Goal: Task Accomplishment & Management: Manage account settings

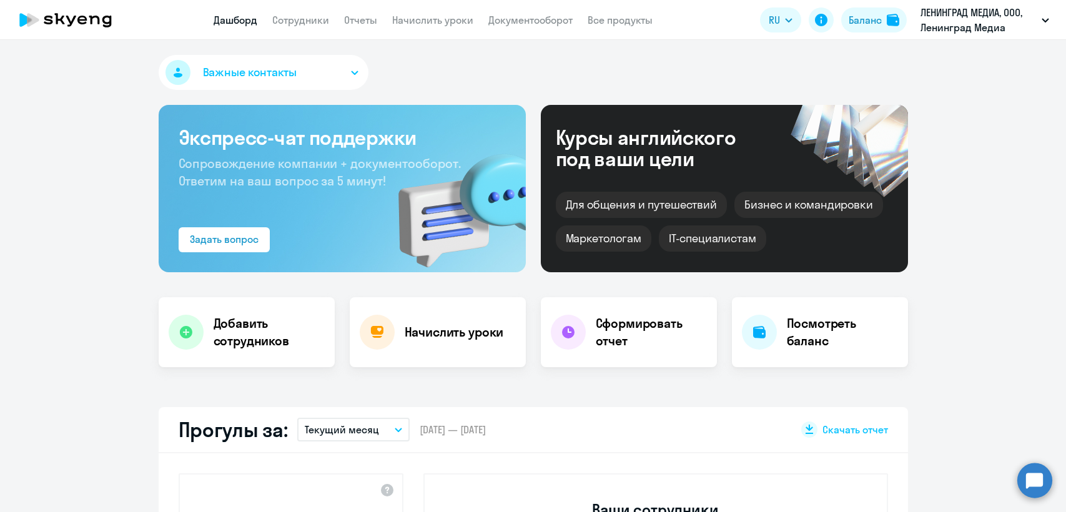
select select "30"
click at [370, 17] on link "Отчеты" at bounding box center [360, 20] width 33 height 12
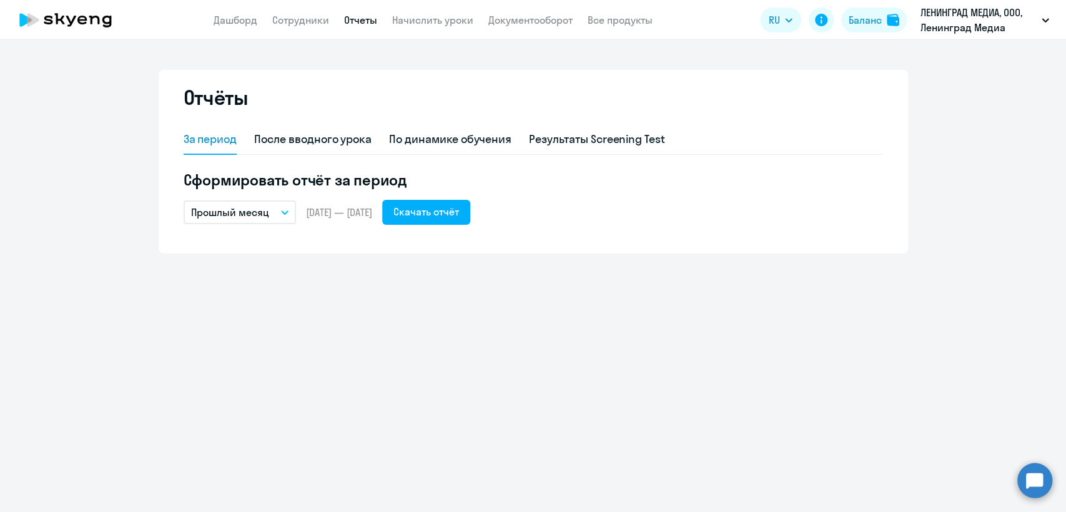
click at [251, 211] on p "Прошлый месяц" at bounding box center [230, 212] width 78 height 15
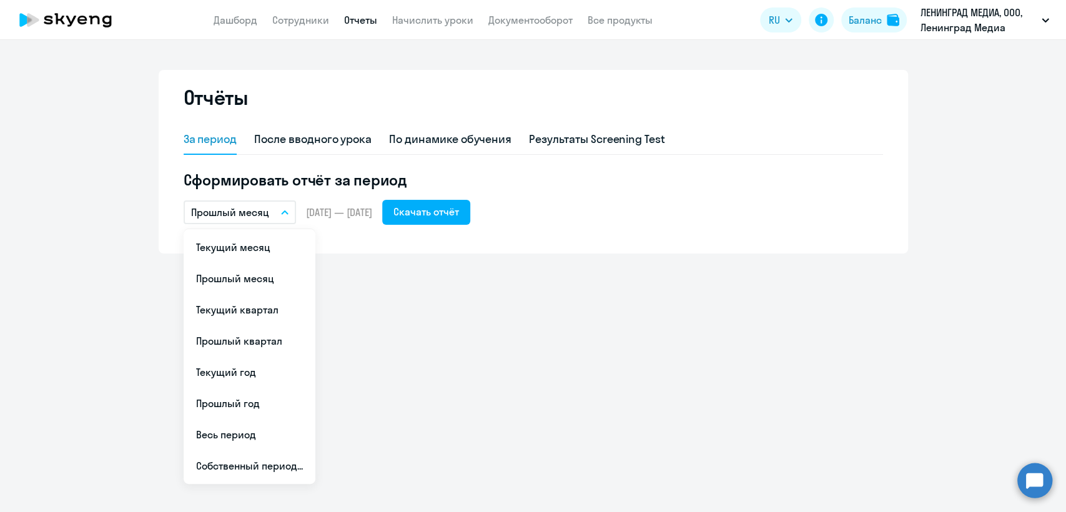
click at [255, 338] on li "Прошлый квартал" at bounding box center [250, 340] width 132 height 31
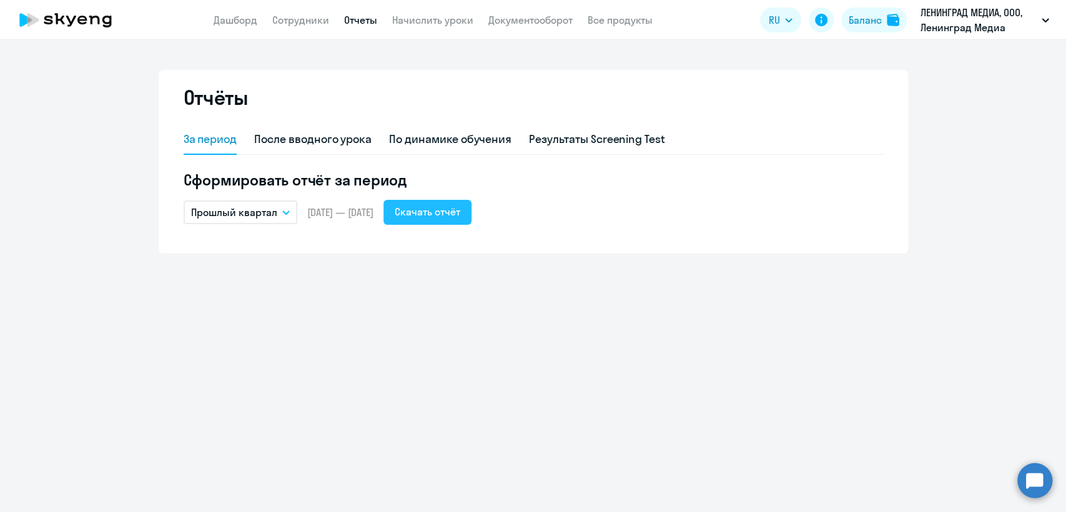
click at [460, 211] on div "Скачать отчёт" at bounding box center [428, 211] width 66 height 15
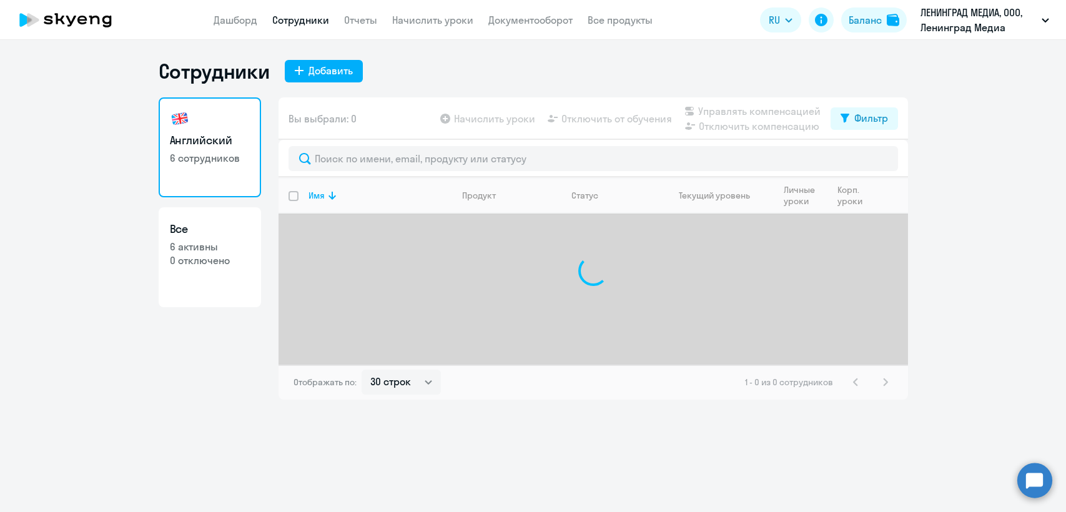
select select "30"
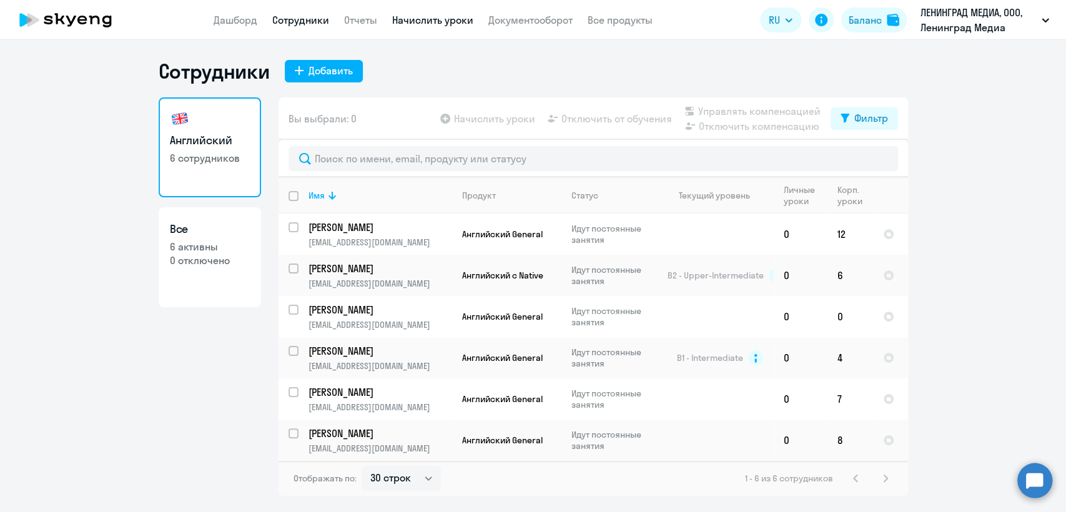
click at [431, 22] on link "Начислить уроки" at bounding box center [432, 20] width 81 height 12
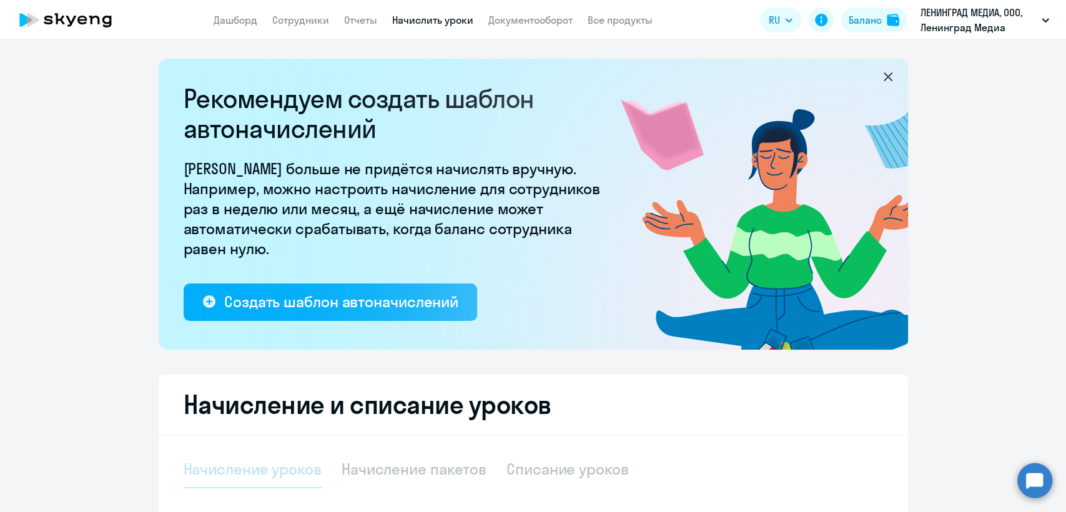
select select "10"
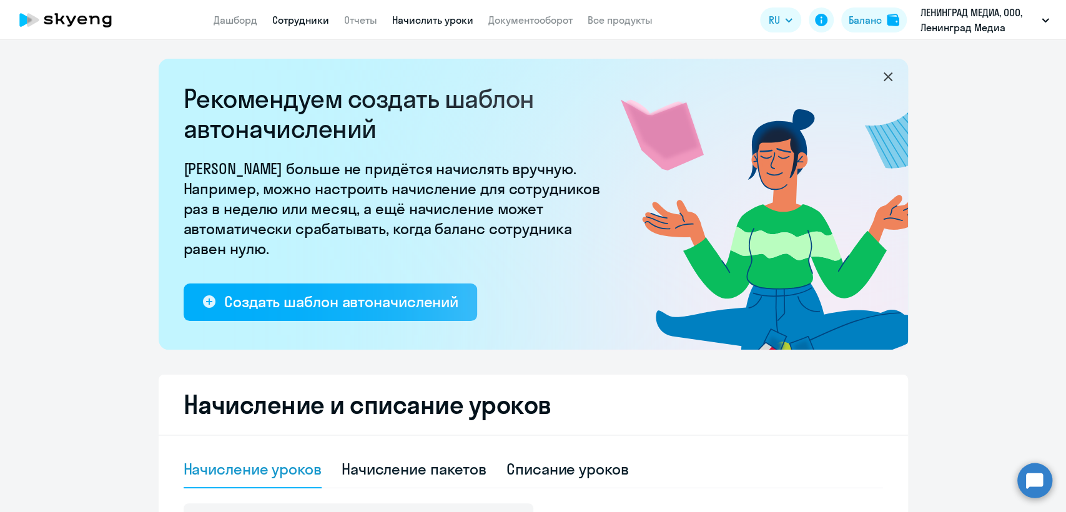
click at [308, 16] on link "Сотрудники" at bounding box center [300, 20] width 57 height 12
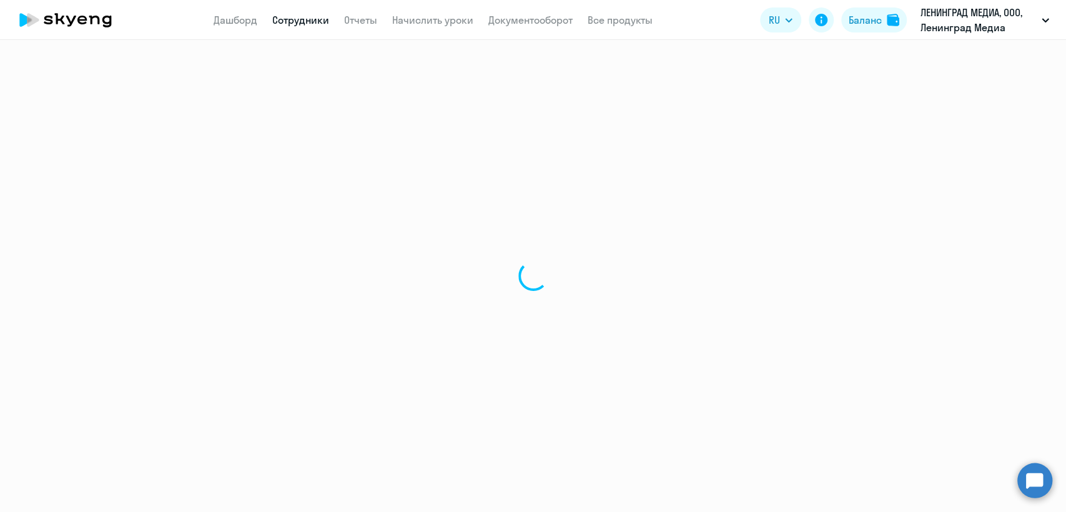
select select "30"
